Goal: Transaction & Acquisition: Purchase product/service

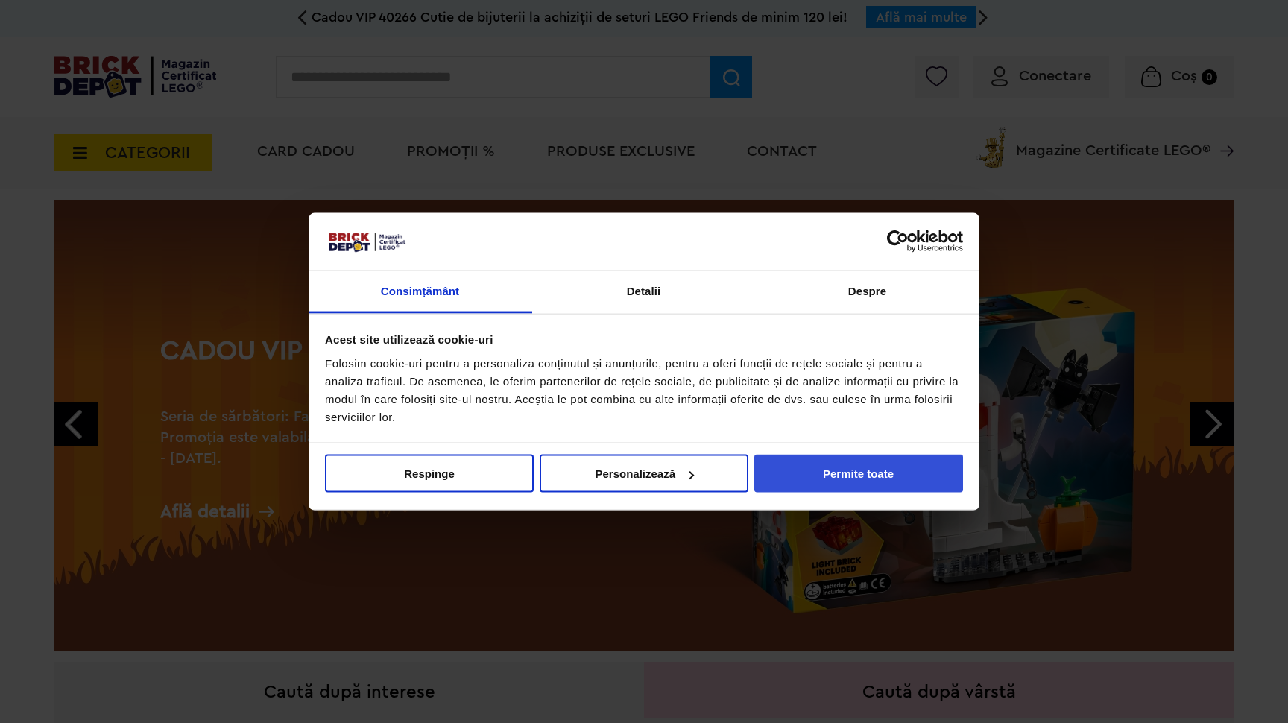
click at [855, 475] on button "Permite toate" at bounding box center [859, 474] width 209 height 38
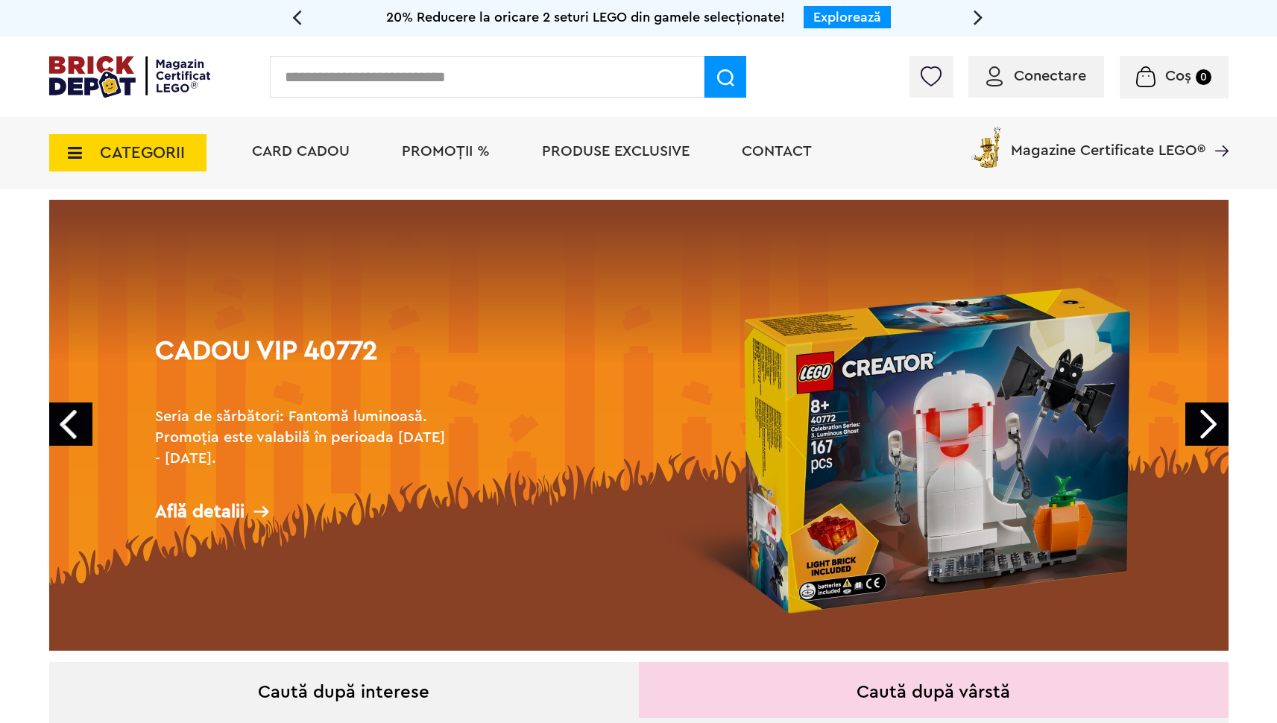
click at [468, 72] on input "text" at bounding box center [487, 77] width 435 height 42
type input "********"
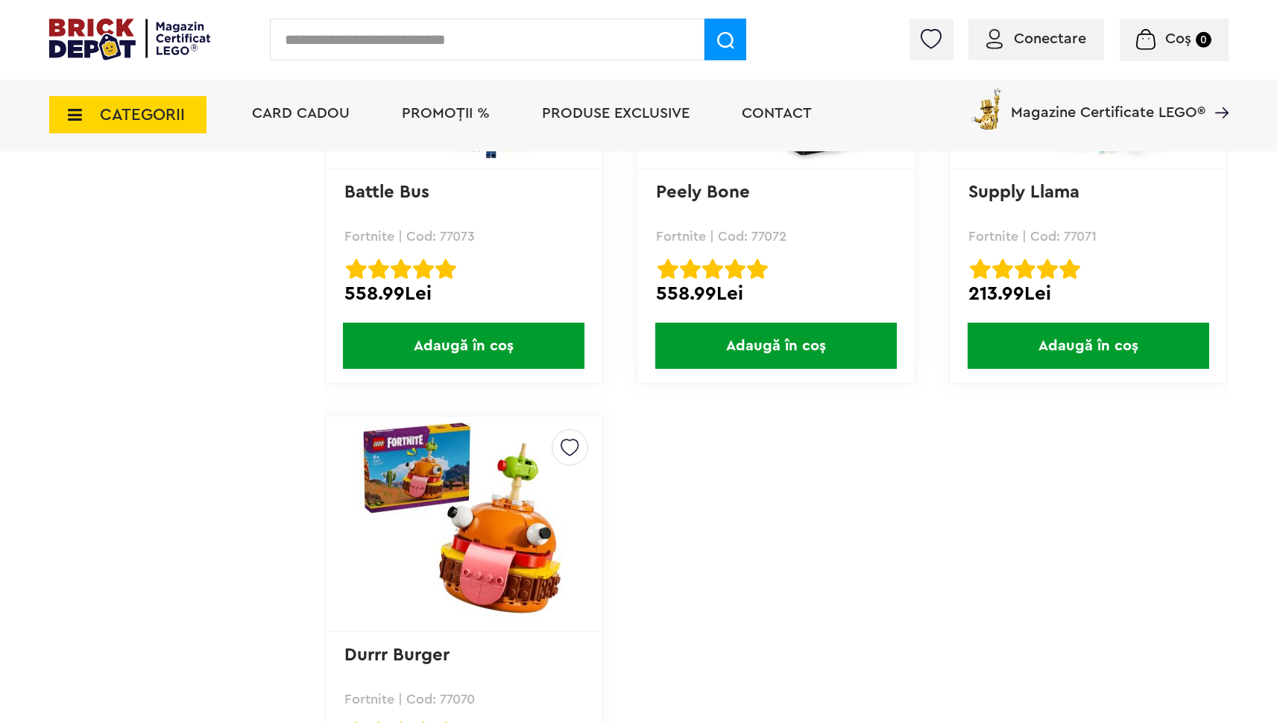
scroll to position [1444, 0]
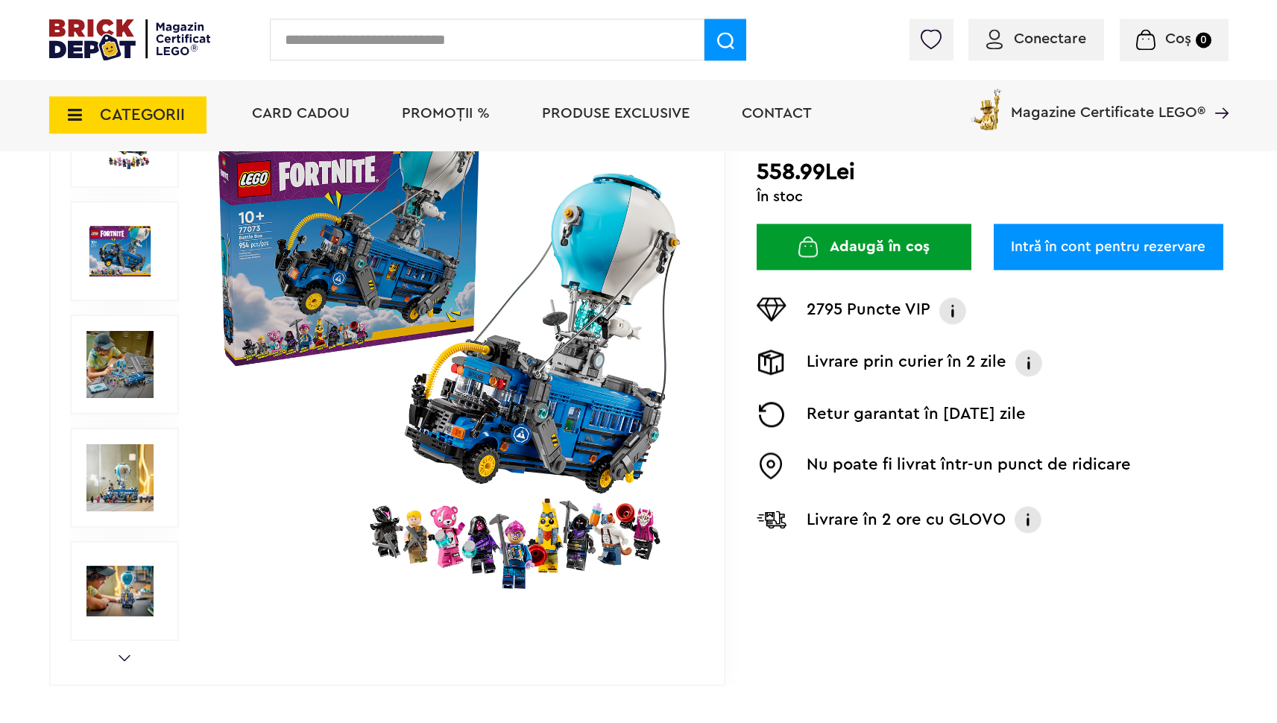
scroll to position [298, 0]
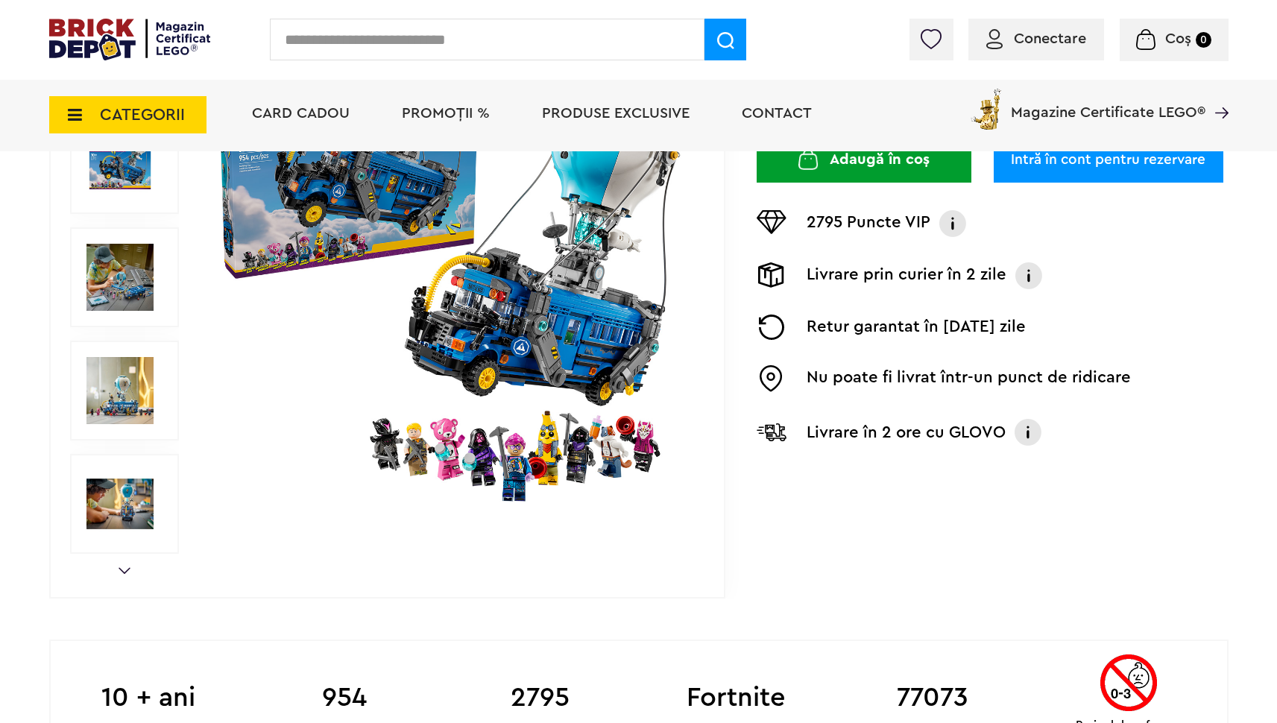
click at [122, 570] on link "Next" at bounding box center [125, 570] width 12 height 7
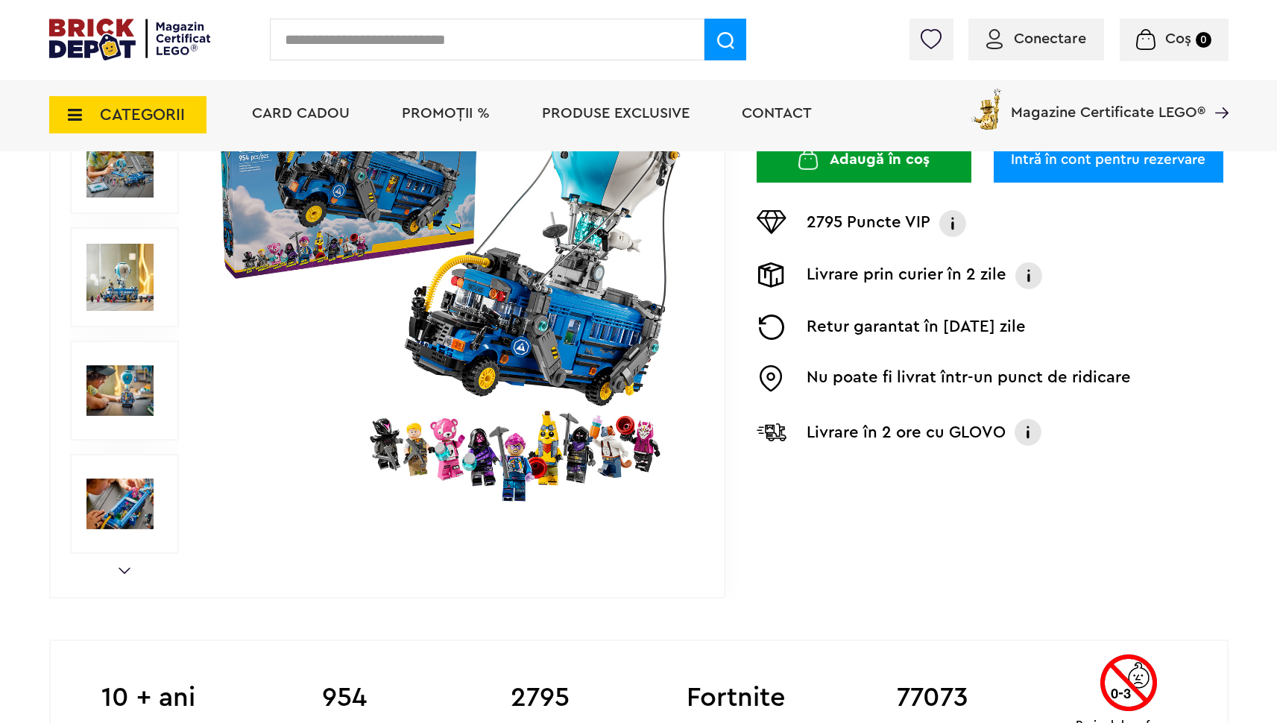
click at [1023, 432] on img at bounding box center [1028, 433] width 30 height 30
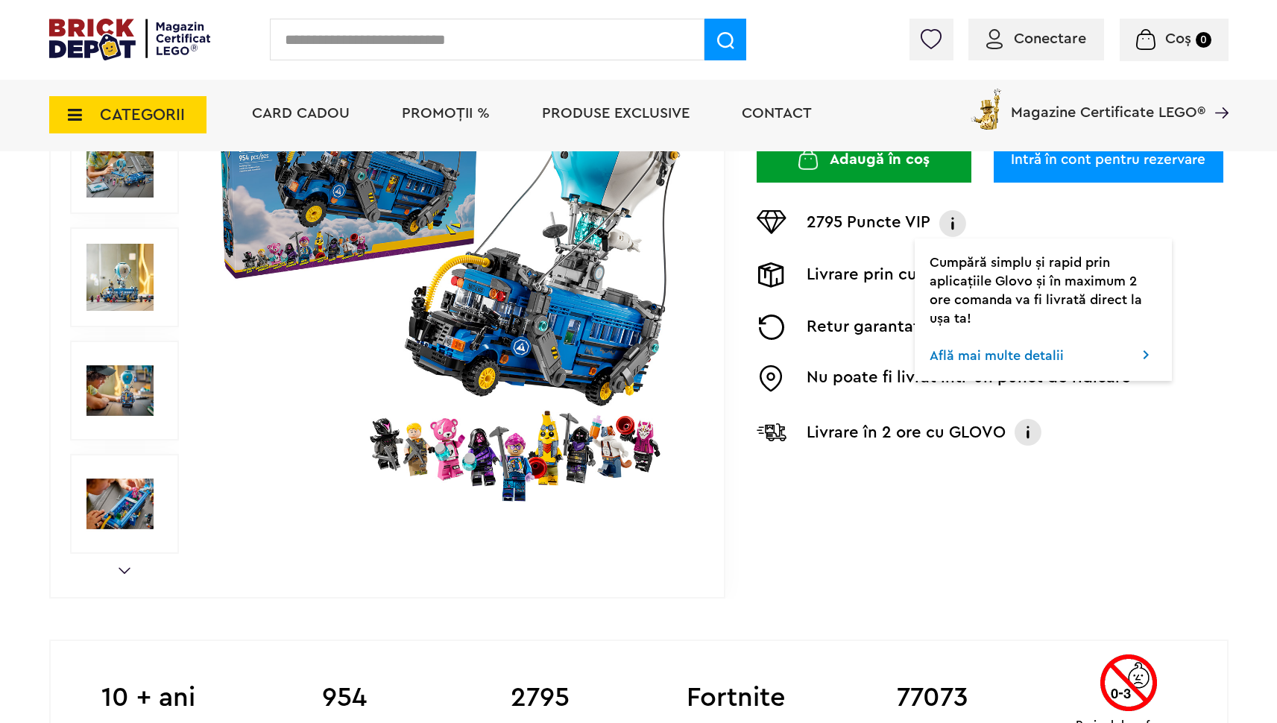
drag, startPoint x: 854, startPoint y: 537, endPoint x: 841, endPoint y: 524, distance: 17.9
click at [852, 537] on div "Prev Next 1/7 Creează o listă nouă Fortnite | Cod: 77073 Battle Bus 5.00 Lasă o…" at bounding box center [639, 278] width 1180 height 642
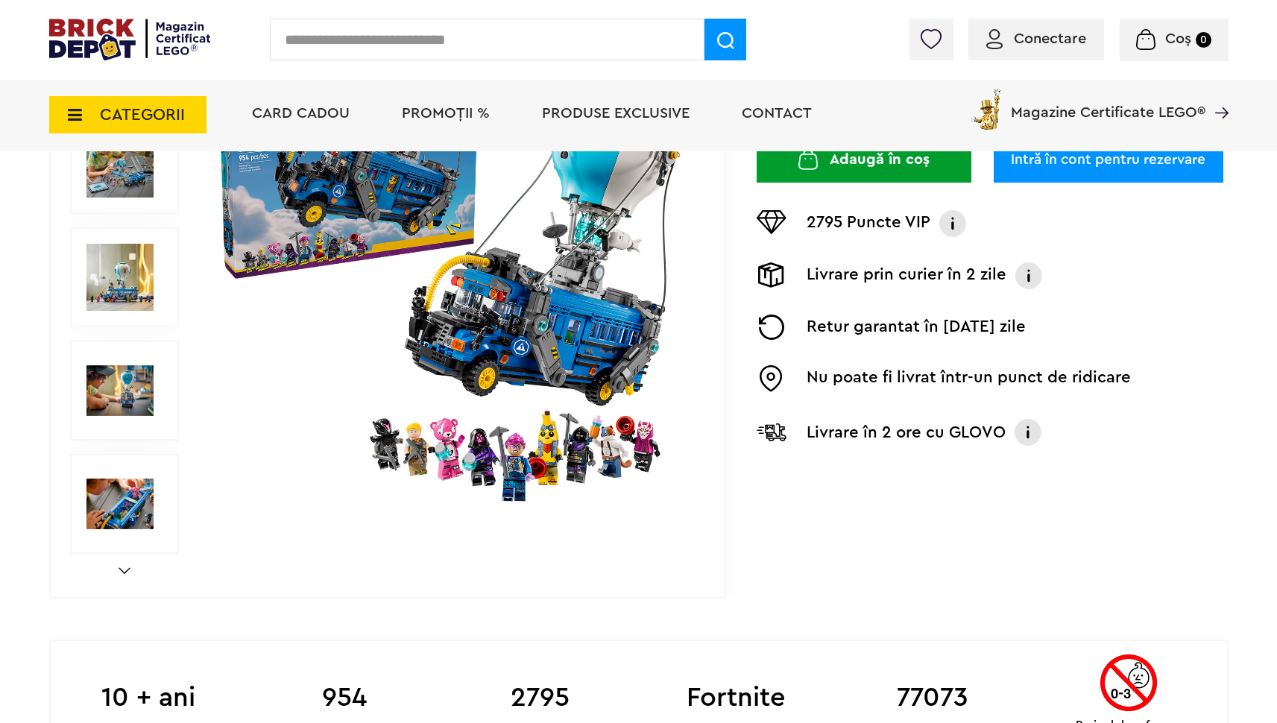
click at [104, 512] on img at bounding box center [119, 503] width 67 height 67
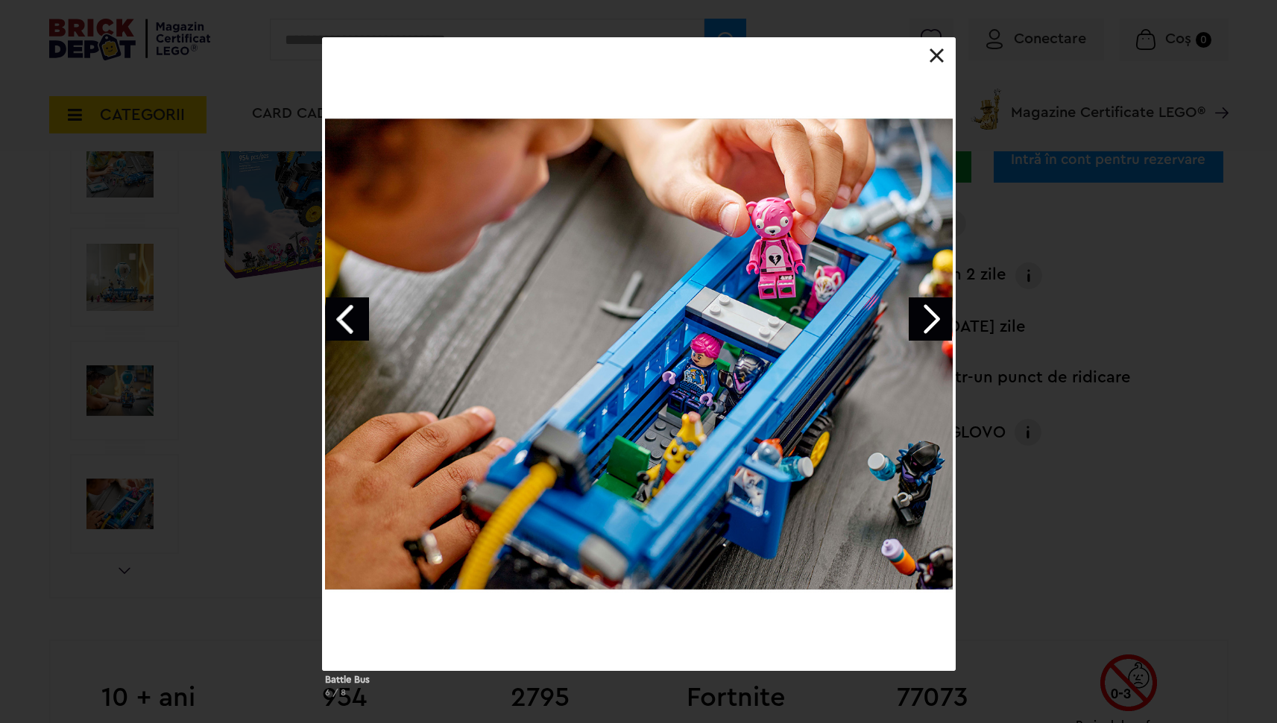
click at [922, 322] on link "Next image" at bounding box center [930, 319] width 43 height 43
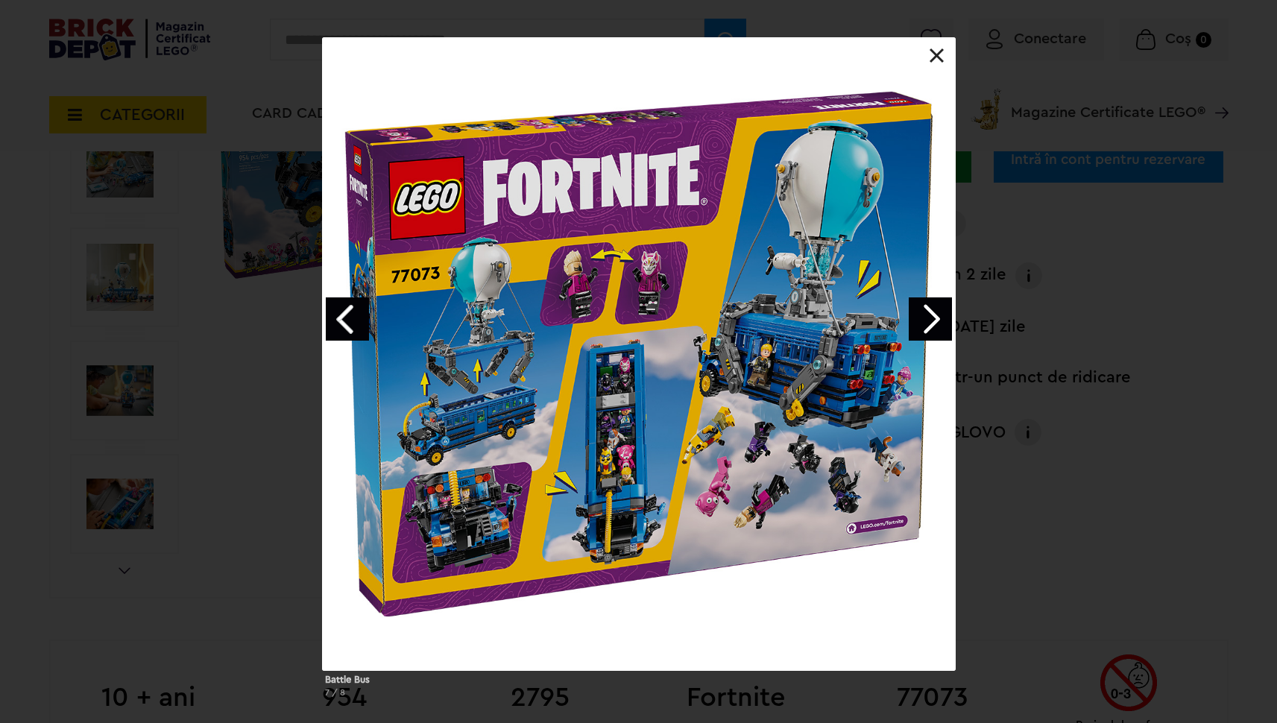
click at [922, 322] on link "Next image" at bounding box center [930, 319] width 43 height 43
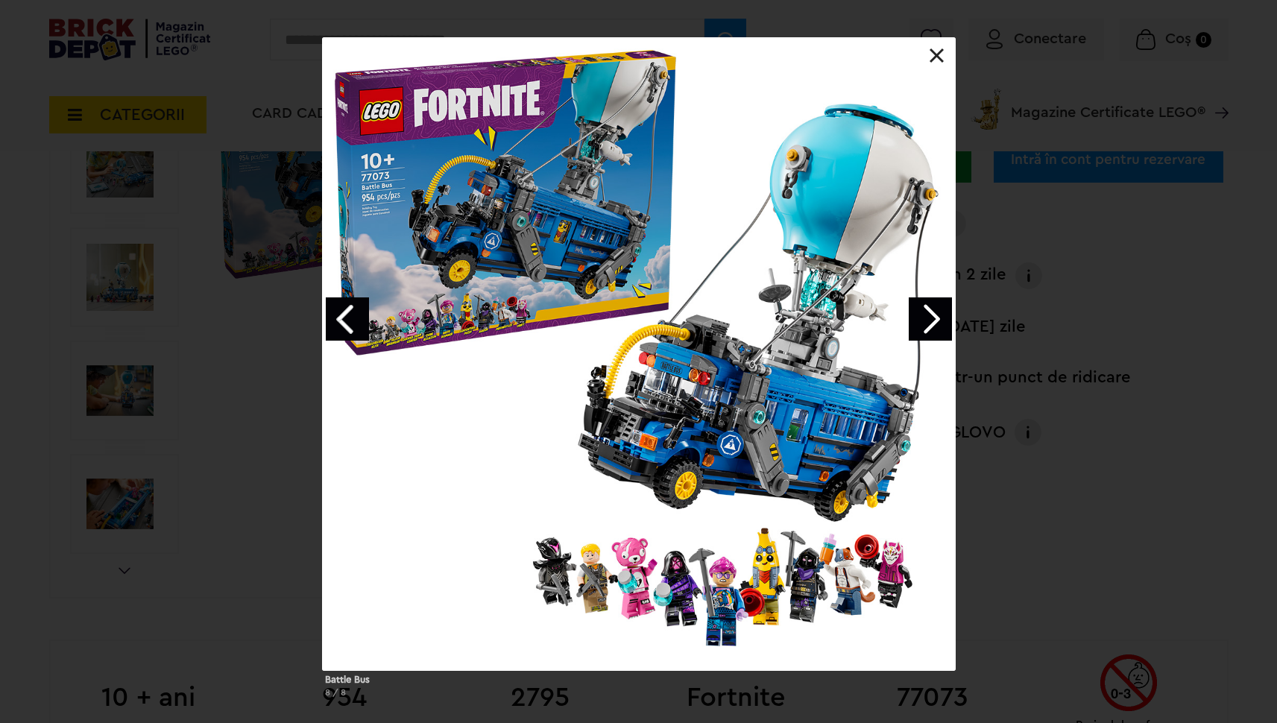
click at [935, 56] on link at bounding box center [937, 55] width 15 height 15
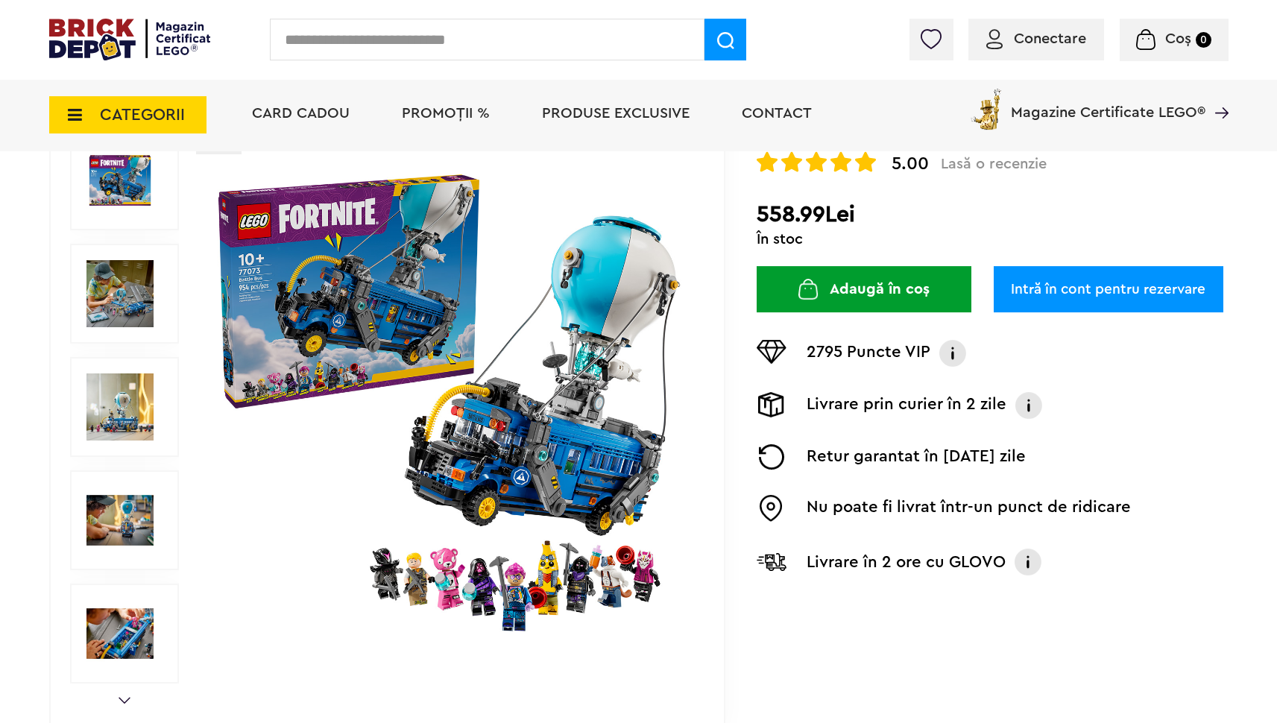
scroll to position [167, 0]
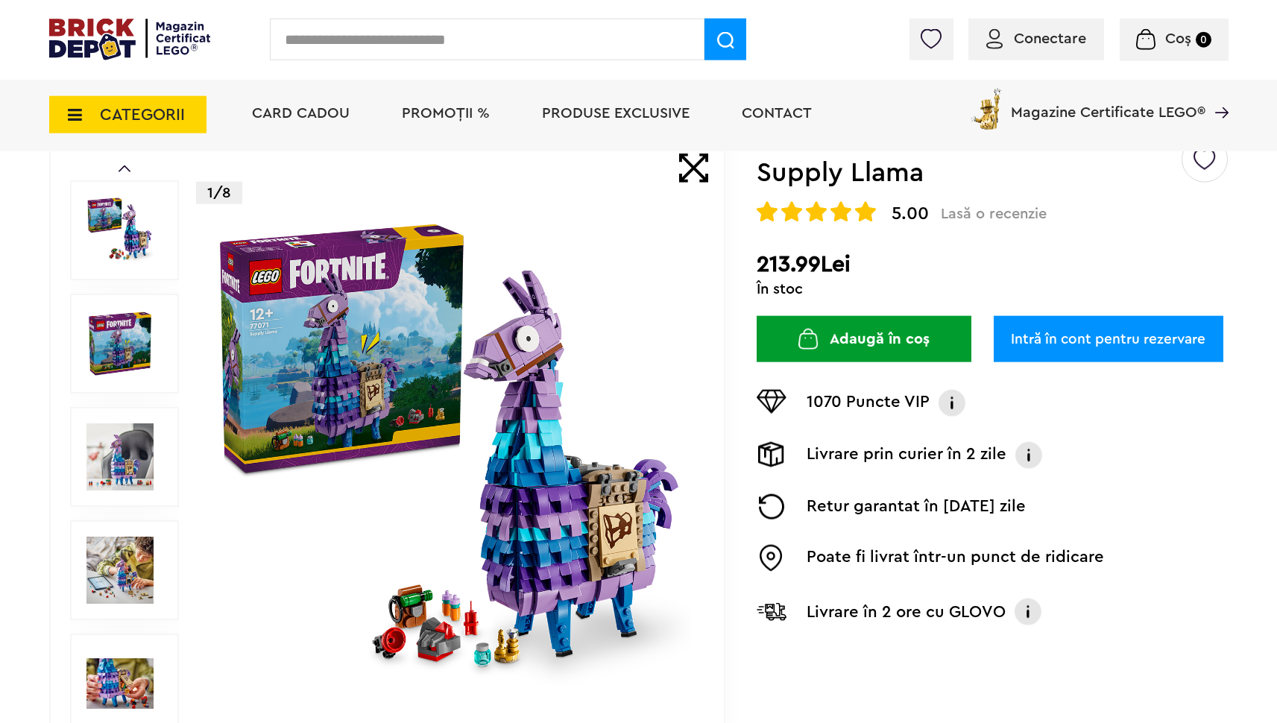
scroll to position [191, 0]
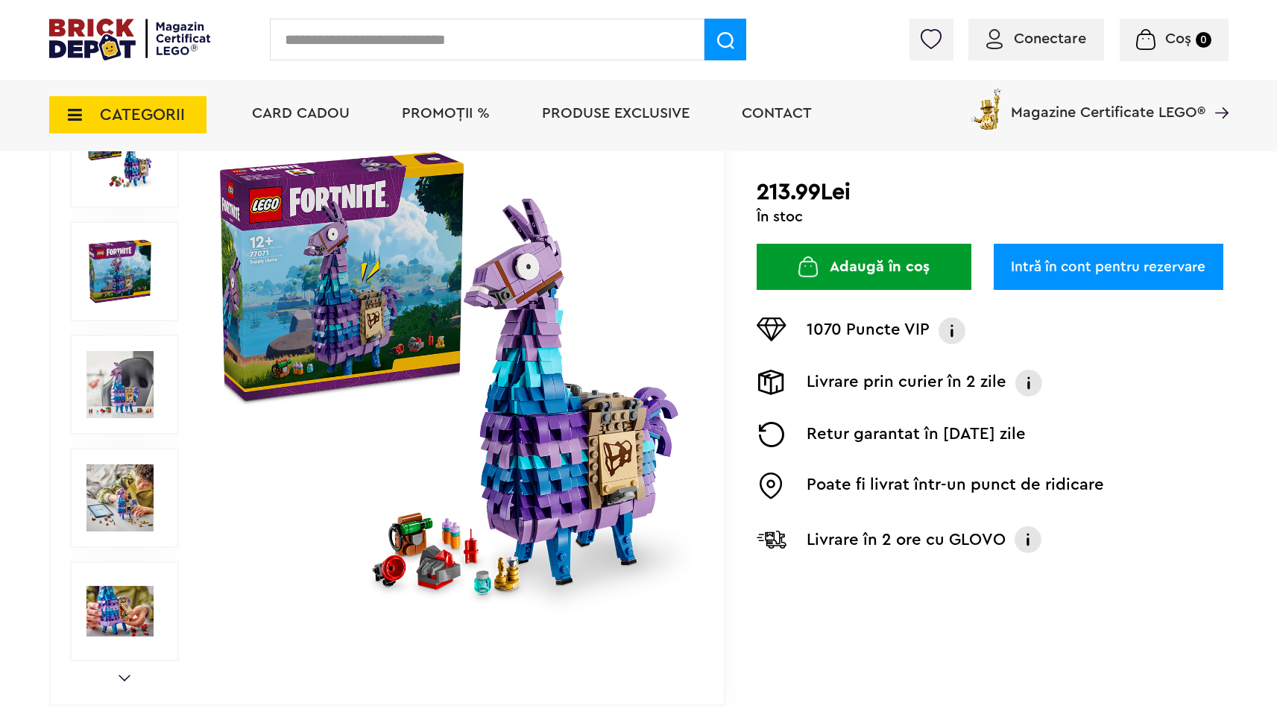
click at [107, 488] on img at bounding box center [119, 498] width 67 height 67
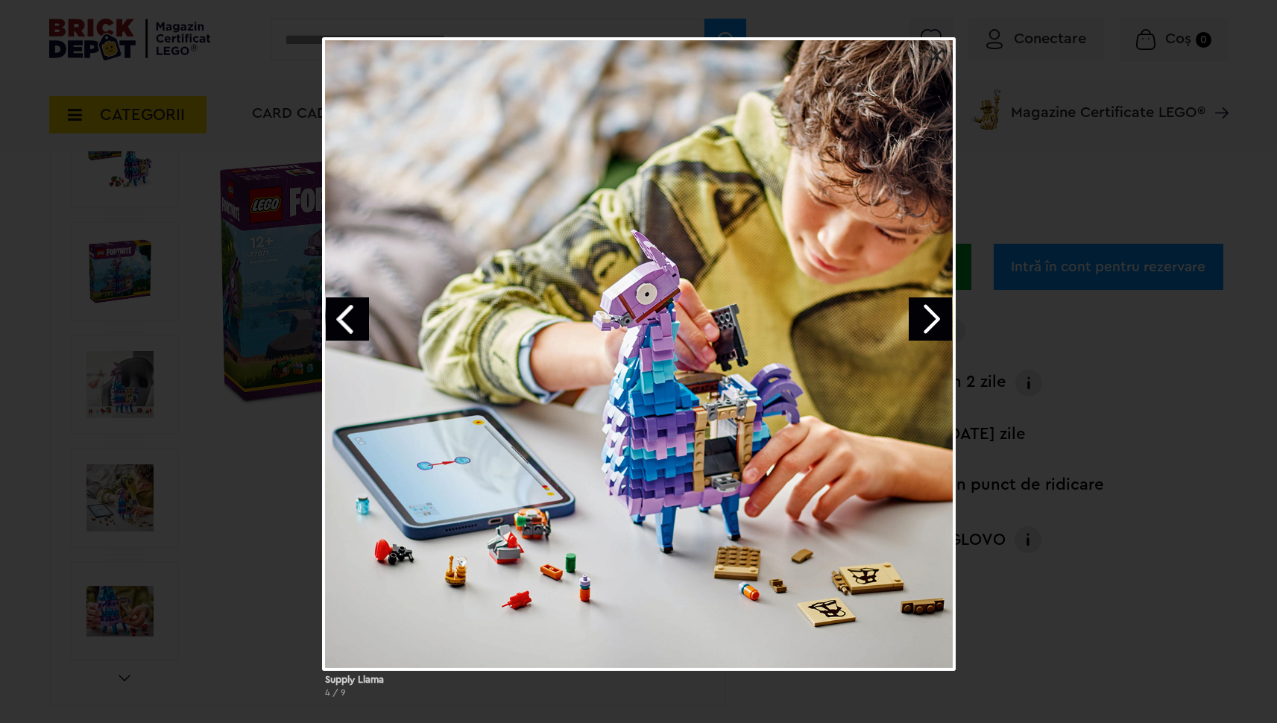
click at [238, 516] on div "Supply Llama 4 / 9" at bounding box center [638, 373] width 1277 height 673
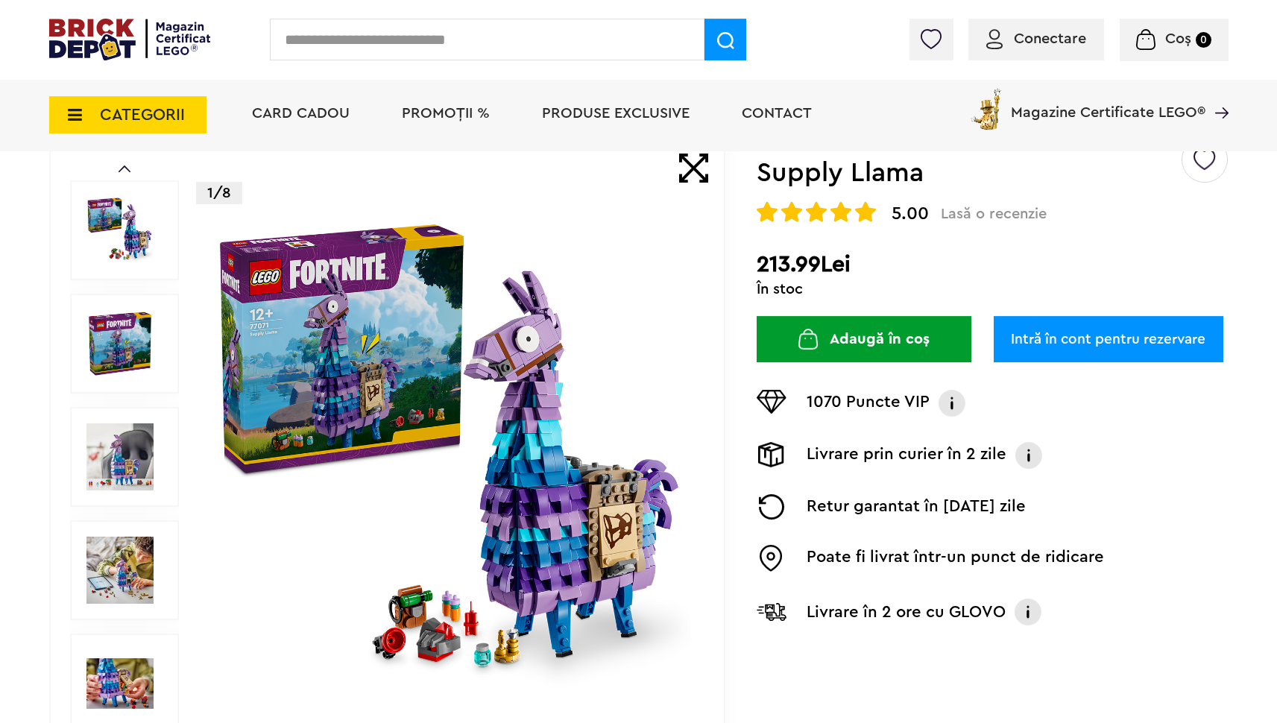
scroll to position [119, 0]
click at [109, 468] on img at bounding box center [119, 456] width 67 height 67
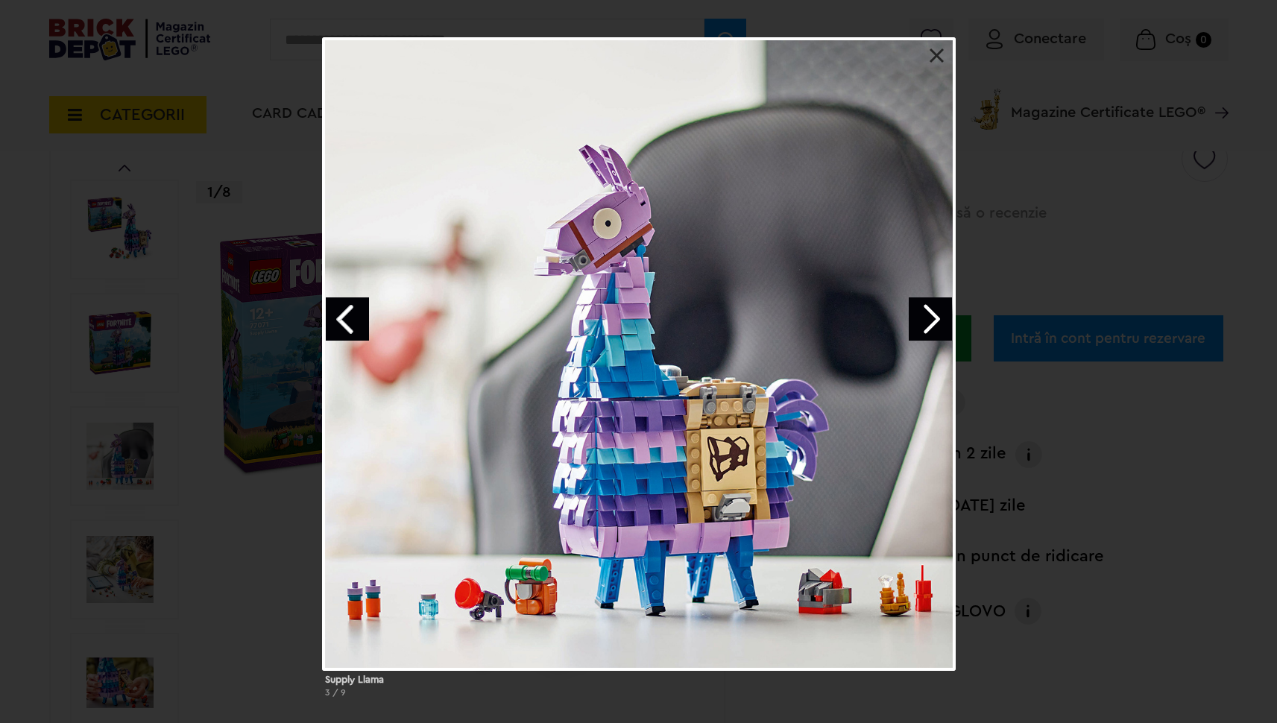
click at [931, 312] on link "Next image" at bounding box center [930, 319] width 43 height 43
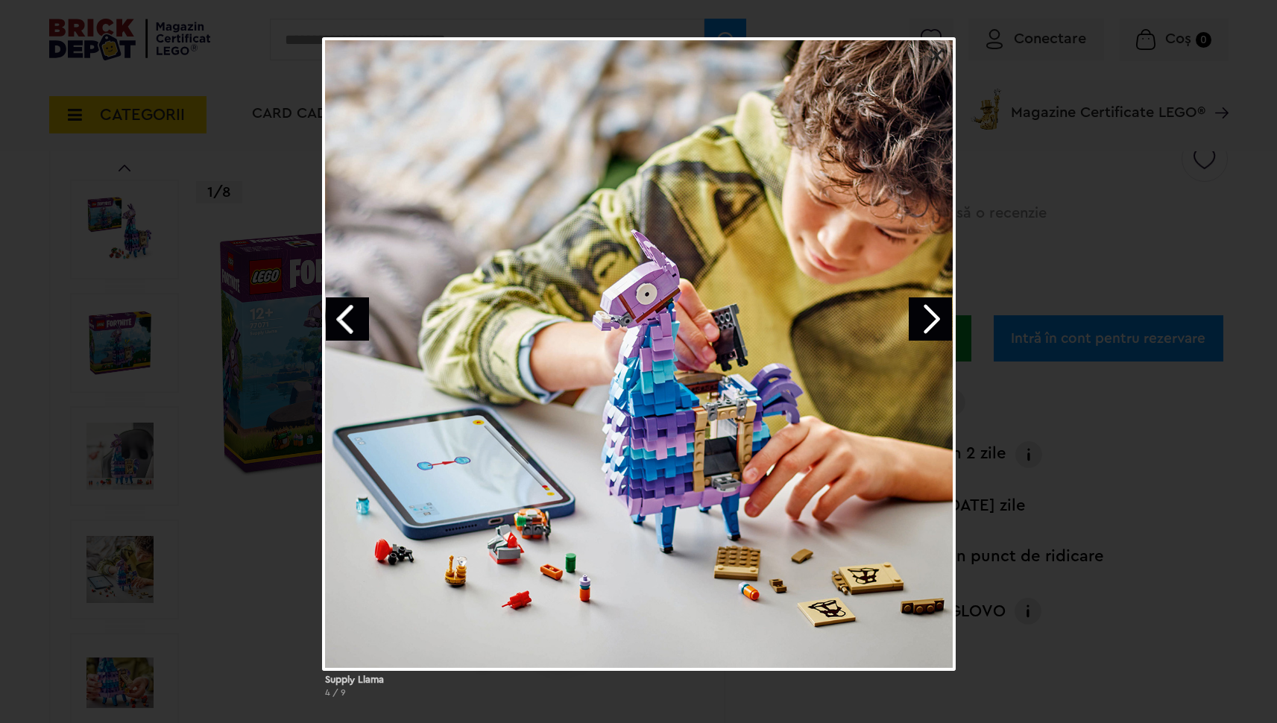
click at [931, 312] on link "Next image" at bounding box center [930, 319] width 43 height 43
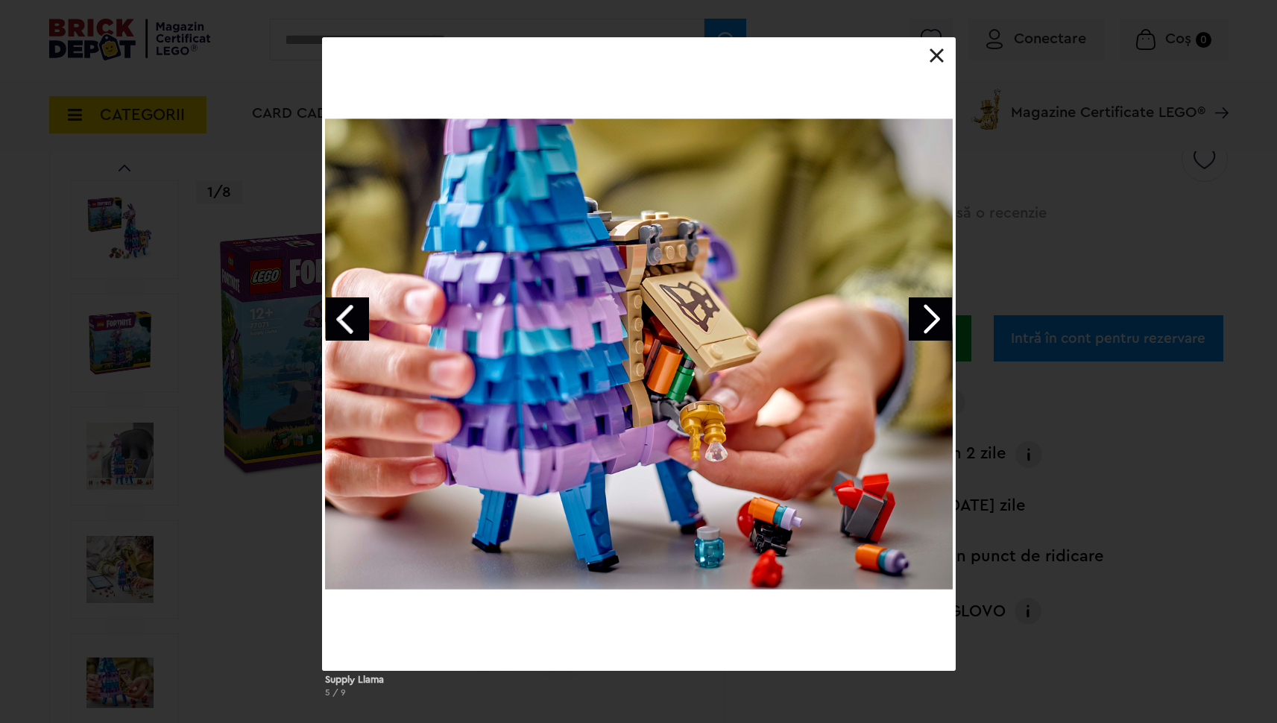
click at [931, 312] on link "Next image" at bounding box center [930, 319] width 43 height 43
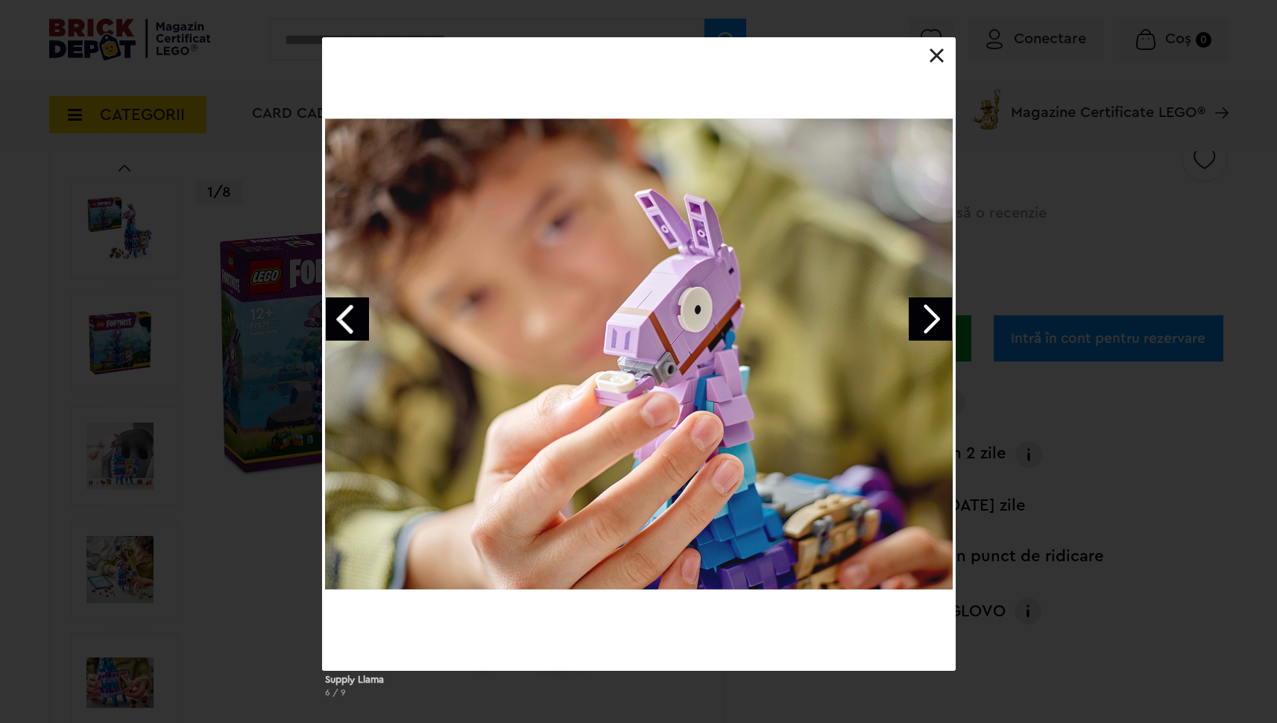
click at [931, 312] on link "Next image" at bounding box center [930, 319] width 43 height 43
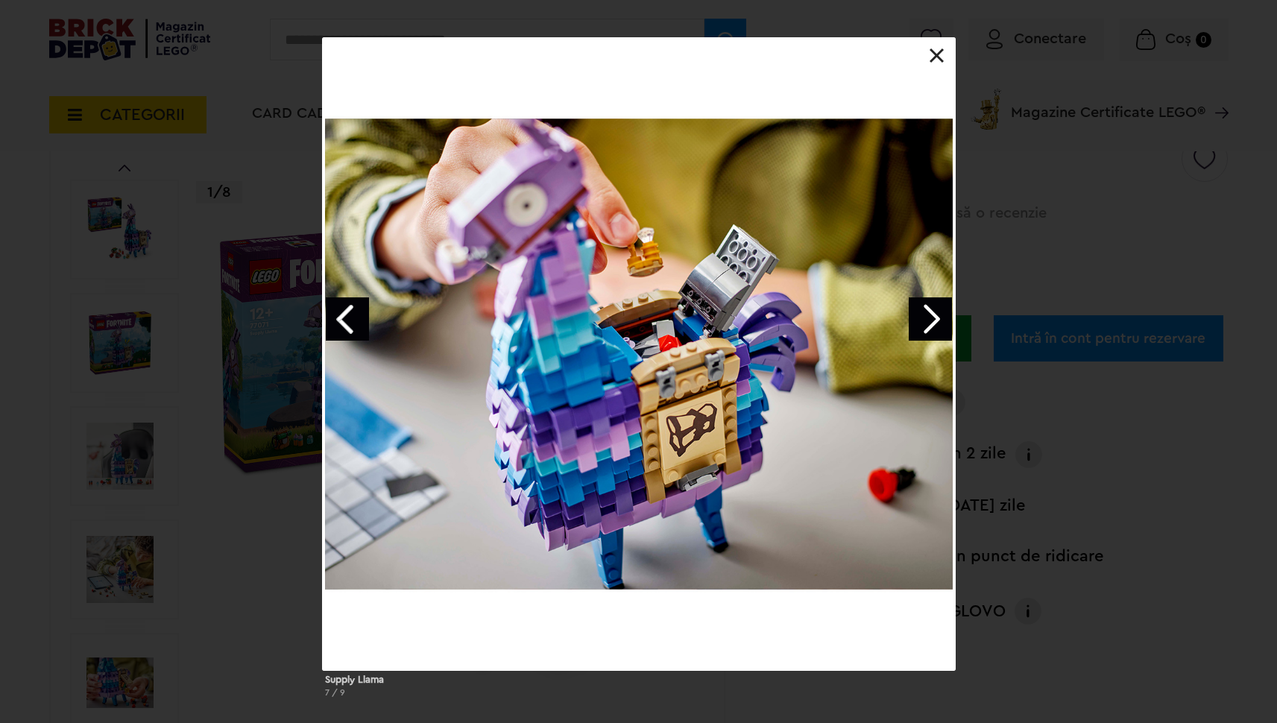
click at [931, 312] on link "Next image" at bounding box center [930, 319] width 43 height 43
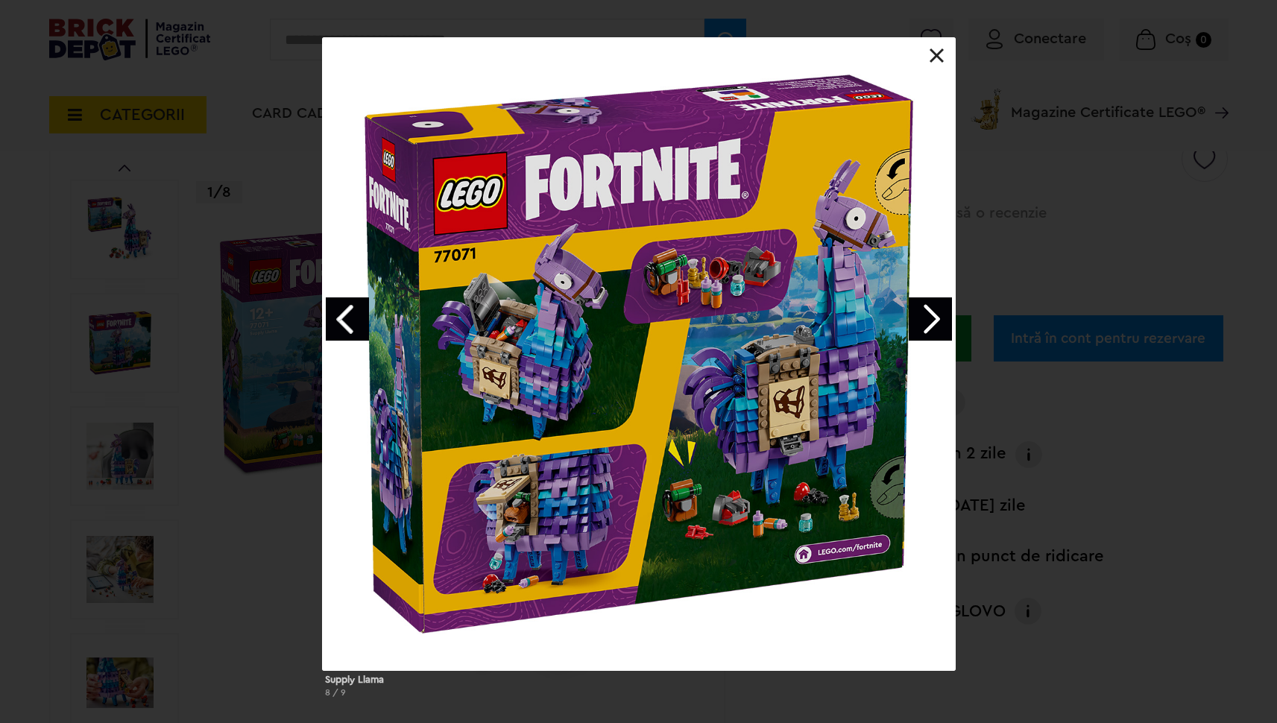
click at [932, 65] on div at bounding box center [639, 354] width 634 height 634
click at [932, 52] on link at bounding box center [937, 55] width 15 height 15
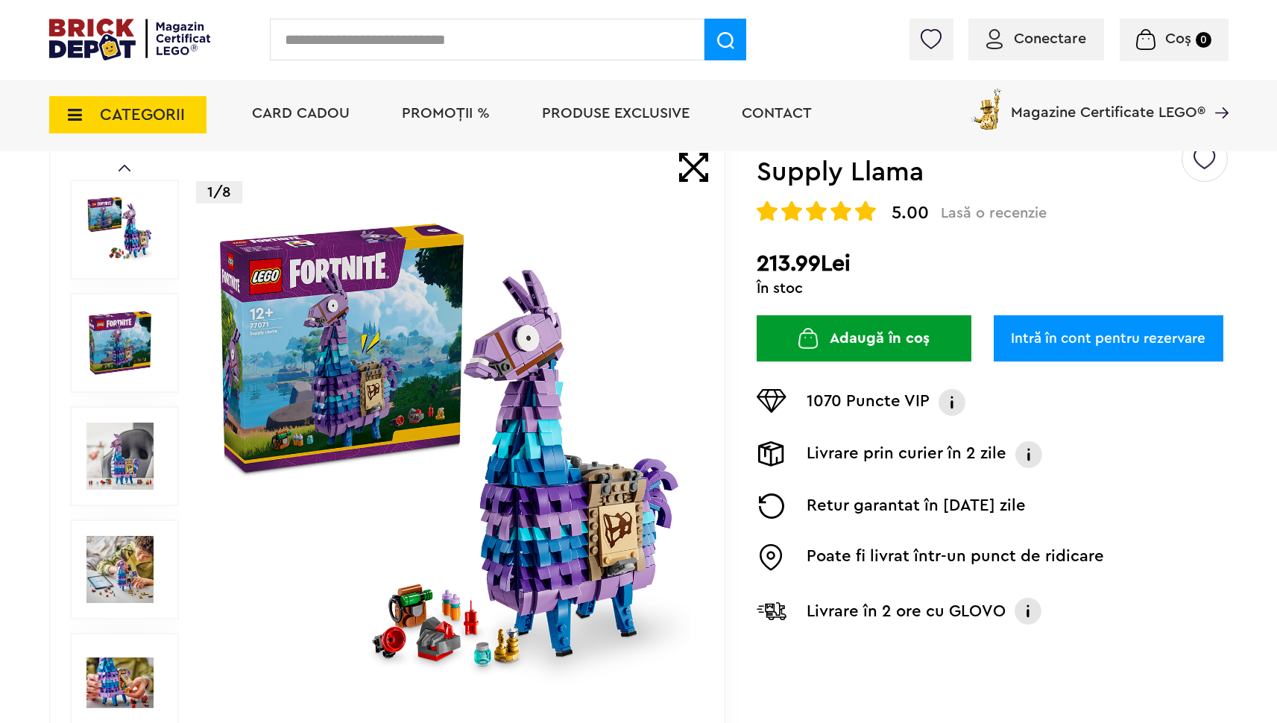
click at [94, 45] on img at bounding box center [130, 40] width 162 height 42
